Goal: Obtain resource: Obtain resource

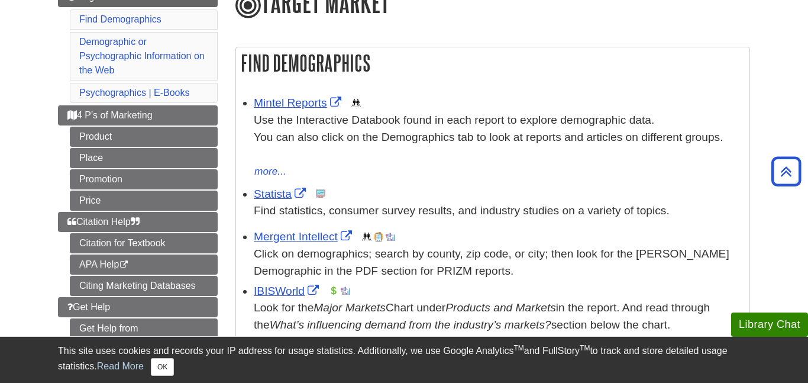
scroll to position [160, 0]
click at [301, 103] on link "Mintel Reports" at bounding box center [299, 102] width 90 height 12
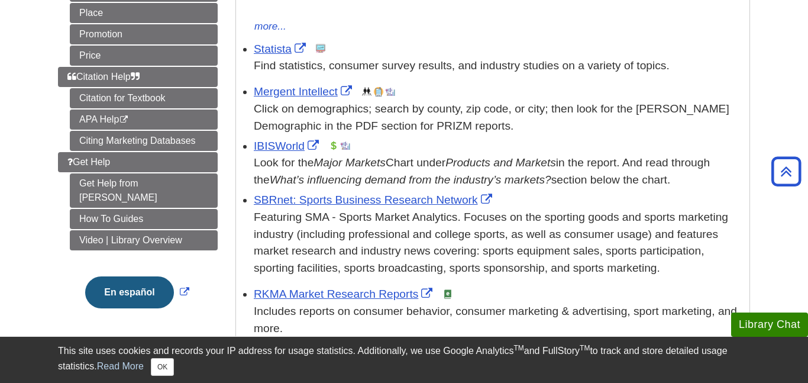
scroll to position [306, 0]
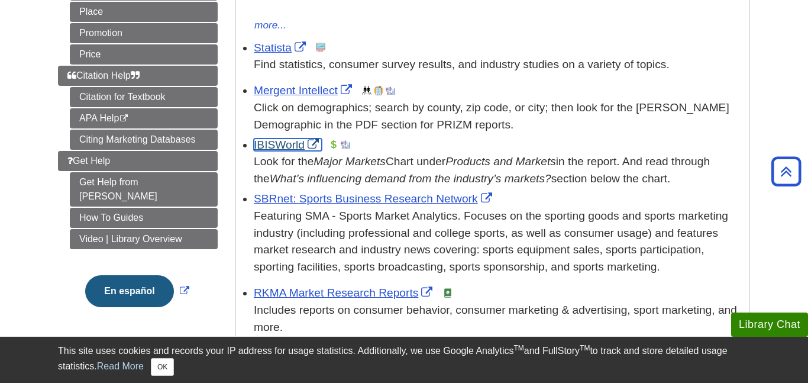
click at [290, 151] on link "IBISWorld" at bounding box center [288, 144] width 68 height 12
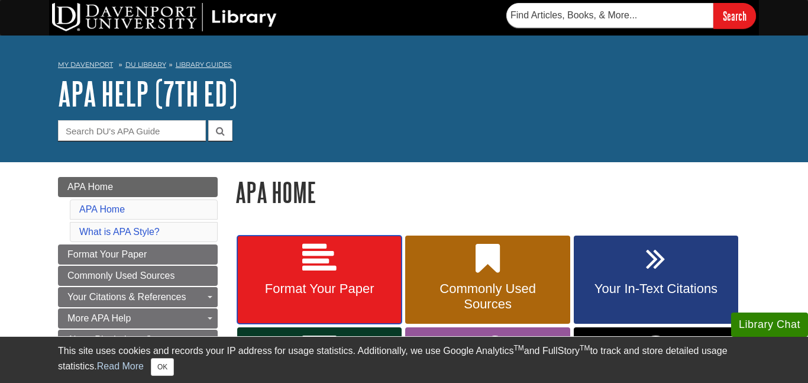
click at [324, 257] on icon at bounding box center [319, 258] width 34 height 34
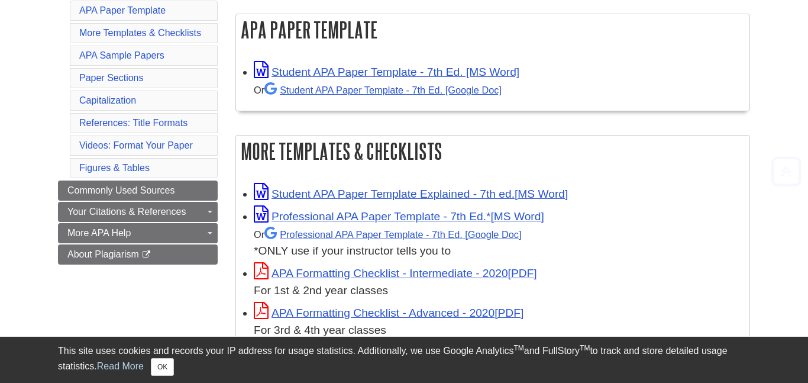
scroll to position [232, 0]
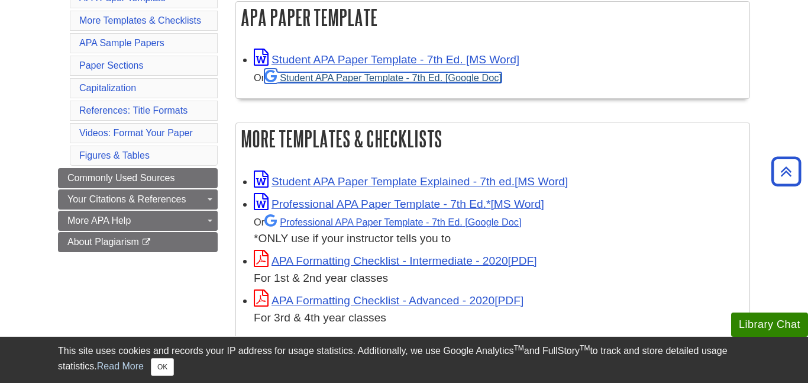
click at [368, 77] on link "Student APA Paper Template - 7th Ed. [Google Doc]" at bounding box center [382, 77] width 237 height 11
